Goal: Transaction & Acquisition: Purchase product/service

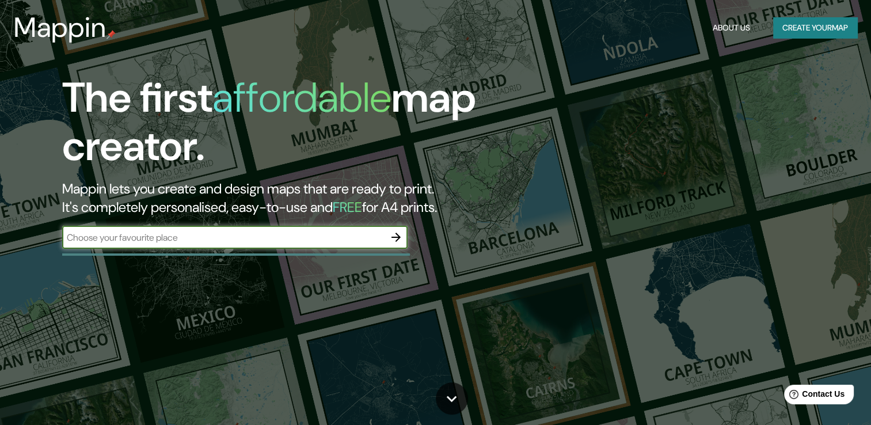
click at [340, 231] on input "text" at bounding box center [223, 237] width 322 height 13
type input "Tunja Boyacá"
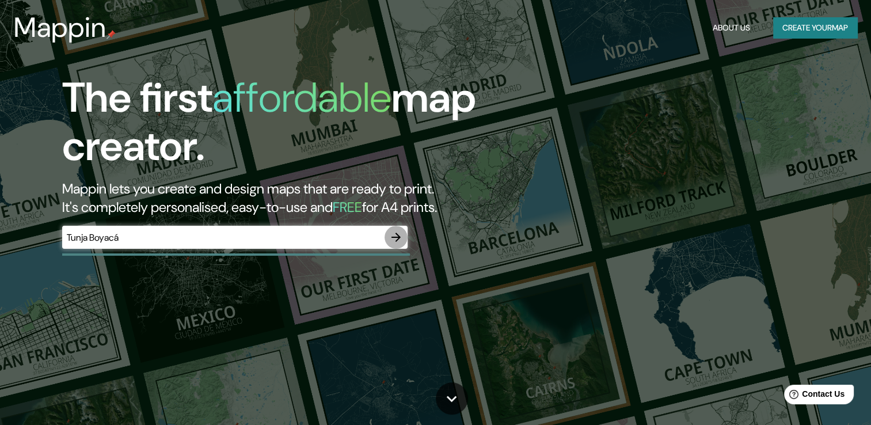
click at [394, 236] on icon "button" at bounding box center [396, 237] width 14 height 14
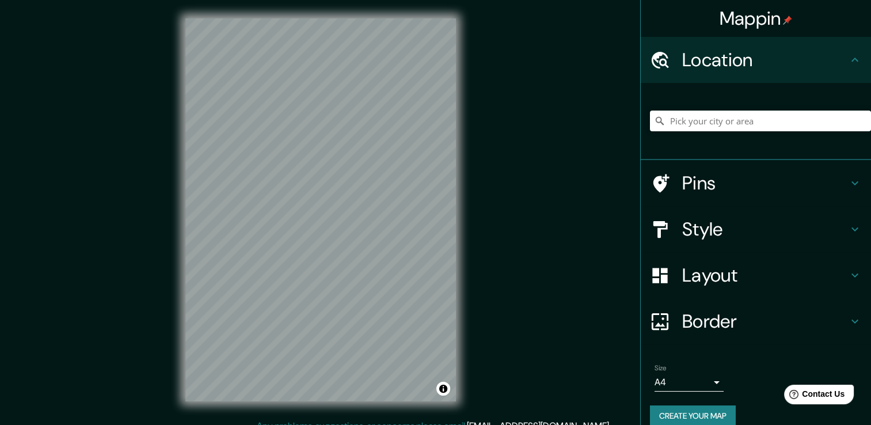
click at [852, 229] on icon at bounding box center [855, 229] width 7 height 4
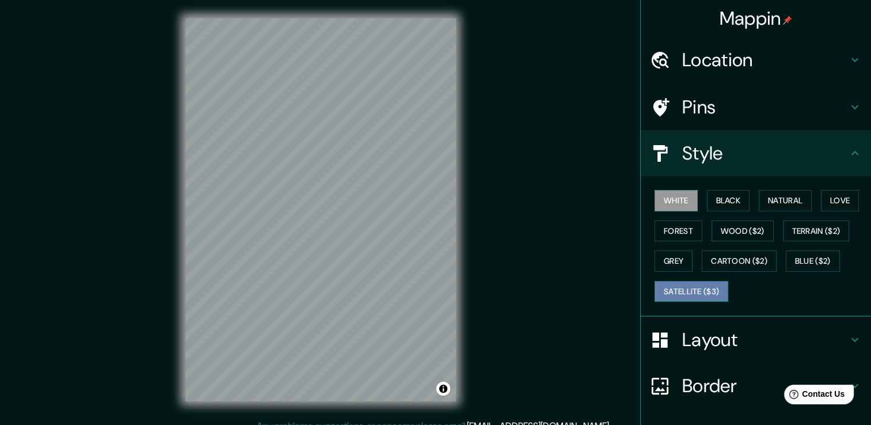
click at [684, 297] on button "Satellite ($3)" at bounding box center [692, 291] width 74 height 21
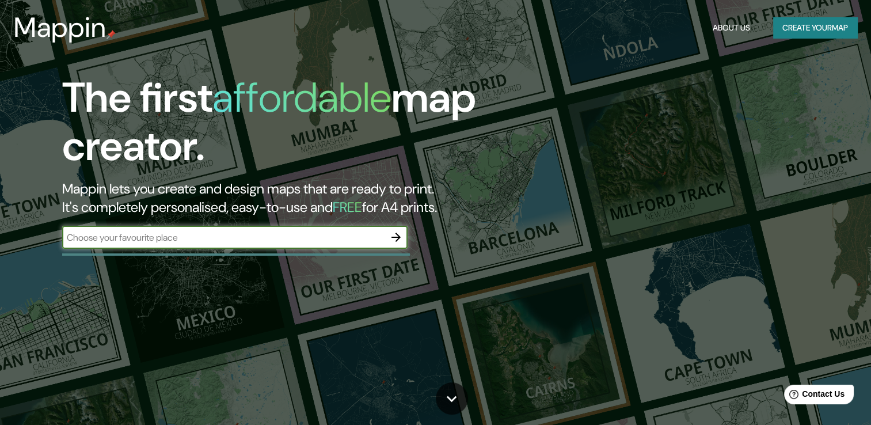
click at [147, 239] on input "text" at bounding box center [223, 237] width 322 height 13
type input "[GEOGRAPHIC_DATA]"
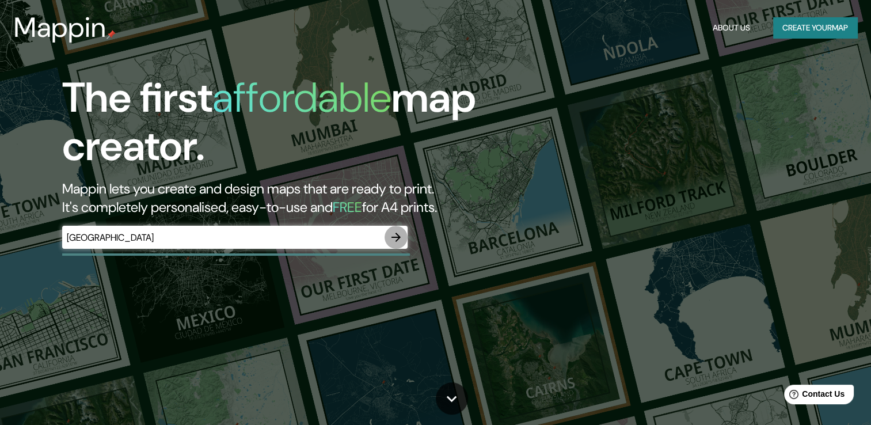
click at [398, 239] on icon "button" at bounding box center [396, 237] width 9 height 9
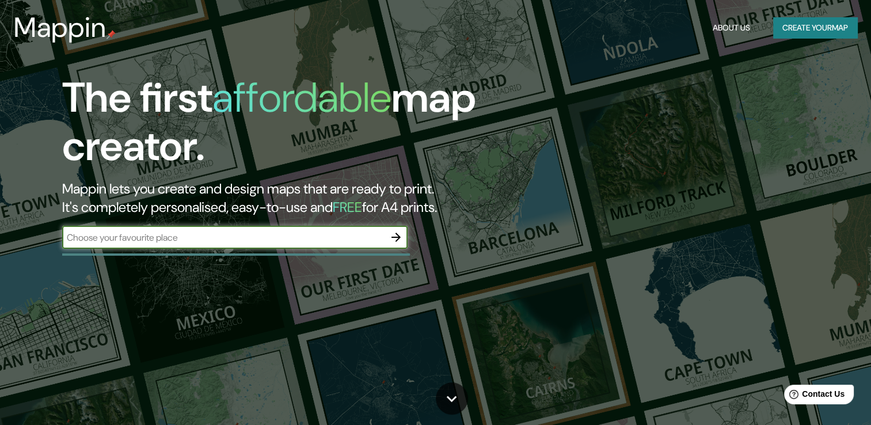
click at [110, 242] on input "text" at bounding box center [223, 237] width 322 height 13
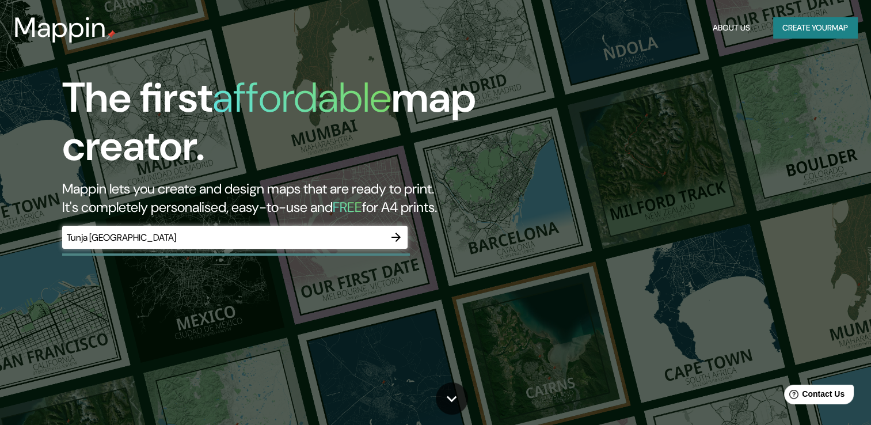
drag, startPoint x: 111, startPoint y: 244, endPoint x: 134, endPoint y: 255, distance: 25.3
click at [134, 255] on div at bounding box center [236, 254] width 348 height 2
click at [92, 241] on input "Tunja [GEOGRAPHIC_DATA]" at bounding box center [223, 237] width 322 height 13
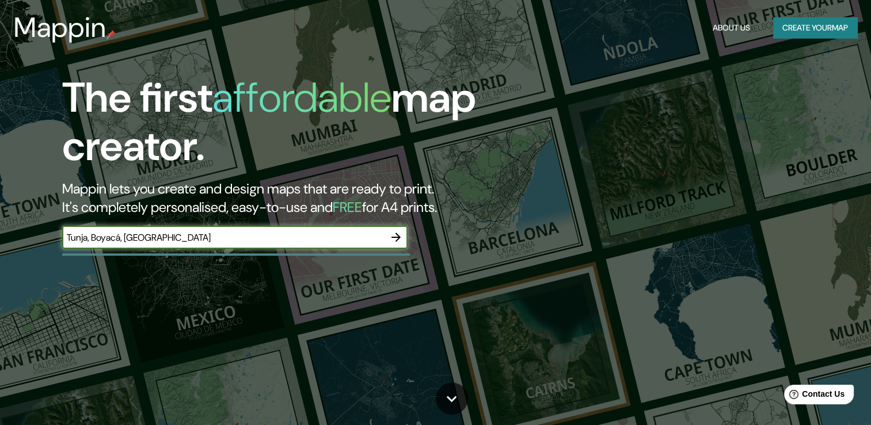
type input "Tunja, Boyacá, [GEOGRAPHIC_DATA]"
click at [395, 243] on icon "button" at bounding box center [396, 237] width 14 height 14
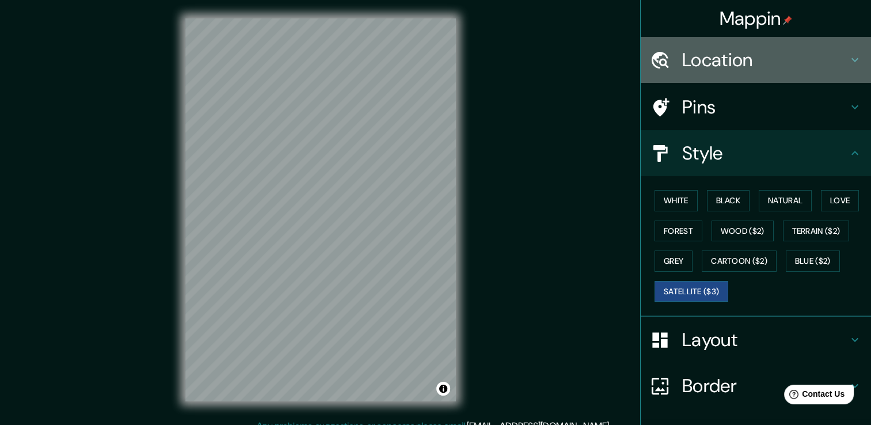
click at [705, 73] on div "Location" at bounding box center [756, 60] width 230 height 46
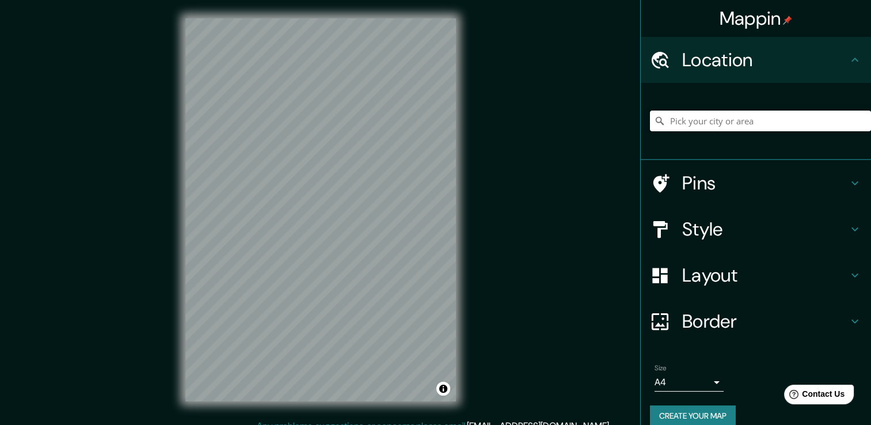
click at [696, 121] on input "Pick your city or area" at bounding box center [760, 121] width 221 height 21
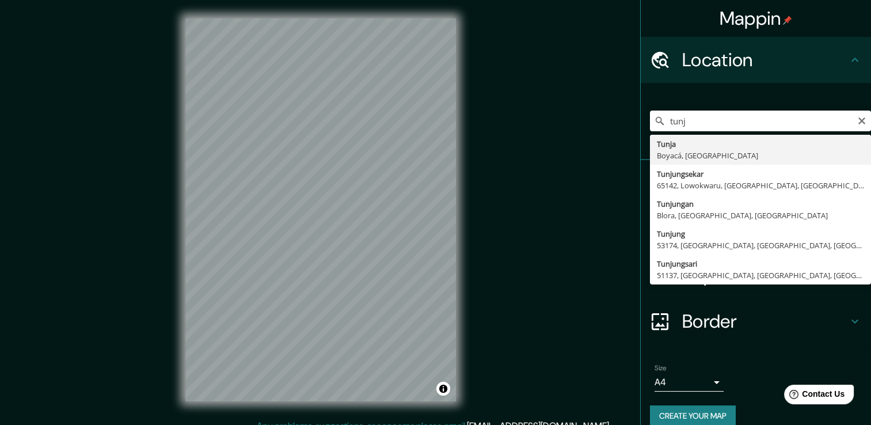
type input "Tunja, Boyacá, [GEOGRAPHIC_DATA]"
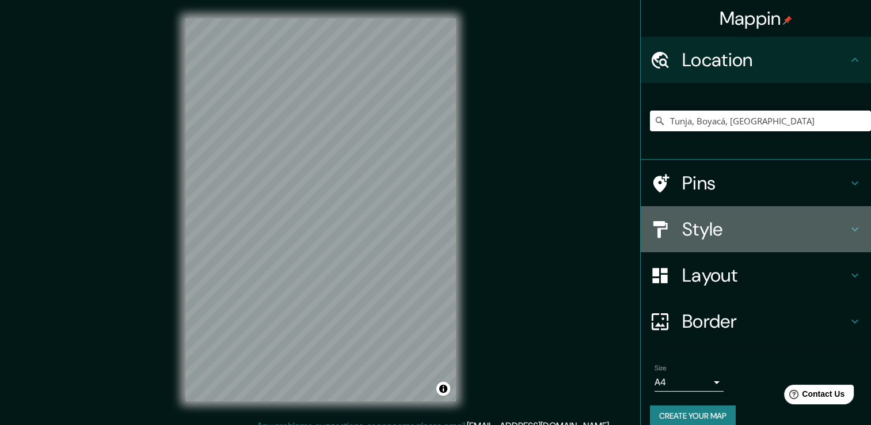
click at [709, 244] on div "Style" at bounding box center [756, 229] width 230 height 46
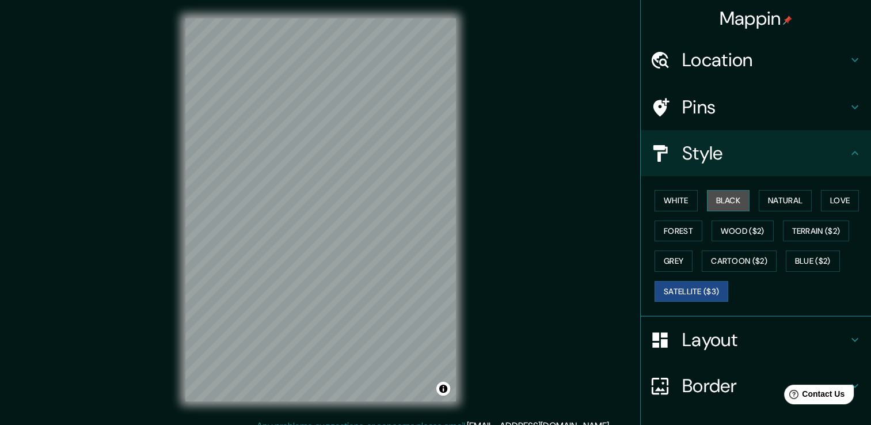
click at [726, 195] on button "Black" at bounding box center [728, 200] width 43 height 21
click at [348, 227] on div "© Mapbox © OpenStreetMap Improve this map" at bounding box center [320, 209] width 307 height 419
drag, startPoint x: 456, startPoint y: 261, endPoint x: 18, endPoint y: 185, distance: 444.1
click at [18, 185] on div "Mappin Location [GEOGRAPHIC_DATA], [GEOGRAPHIC_DATA], [GEOGRAPHIC_DATA] Pins St…" at bounding box center [435, 219] width 871 height 438
drag, startPoint x: 364, startPoint y: 214, endPoint x: 344, endPoint y: 190, distance: 31.5
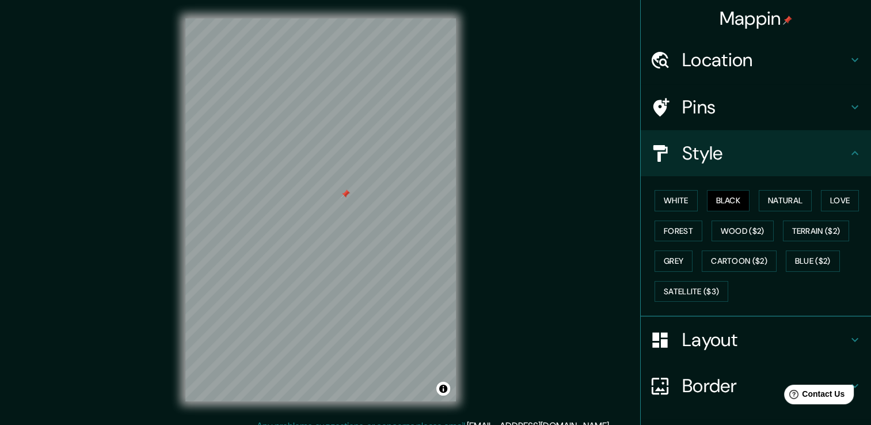
click at [344, 190] on div at bounding box center [345, 193] width 9 height 9
click at [684, 293] on button "Satellite ($3)" at bounding box center [692, 291] width 74 height 21
click at [713, 207] on button "Black" at bounding box center [728, 200] width 43 height 21
